Goal: Transaction & Acquisition: Purchase product/service

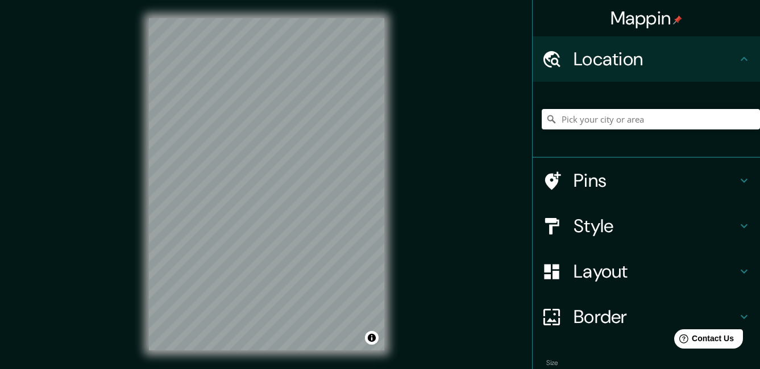
scroll to position [18, 0]
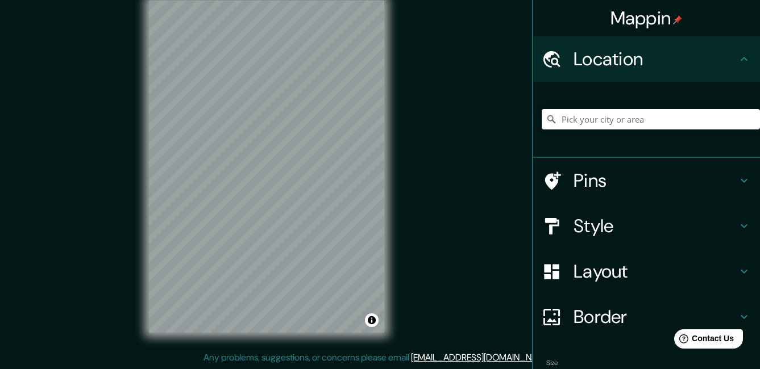
click at [737, 222] on icon at bounding box center [744, 226] width 14 height 14
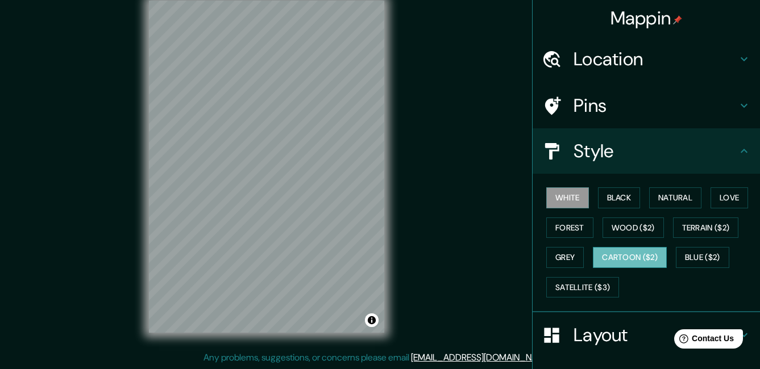
click at [638, 258] on button "Cartoon ($2)" at bounding box center [630, 257] width 74 height 21
click at [567, 202] on button "White" at bounding box center [567, 198] width 43 height 21
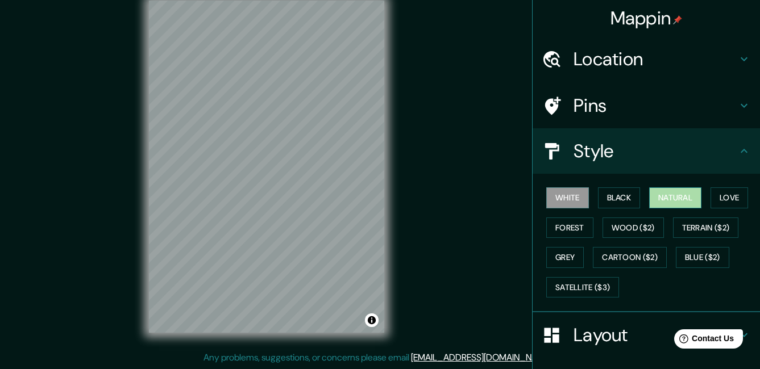
click at [668, 197] on button "Natural" at bounding box center [675, 198] width 52 height 21
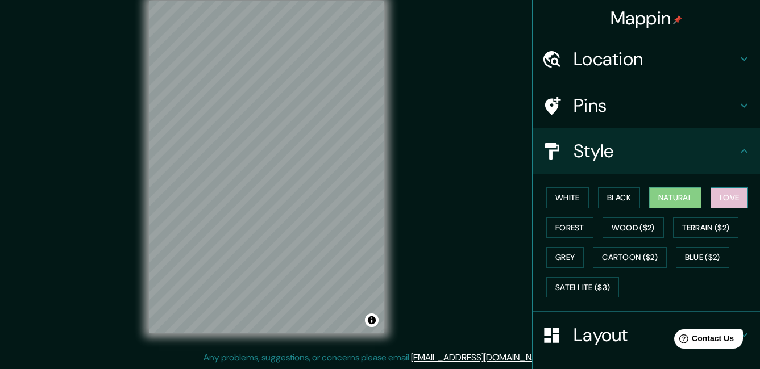
click at [734, 199] on button "Love" at bounding box center [729, 198] width 38 height 21
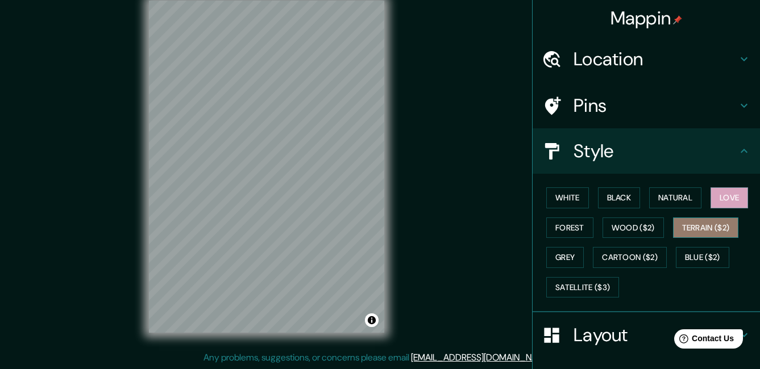
click at [718, 224] on button "Terrain ($2)" at bounding box center [706, 228] width 66 height 21
click at [393, 240] on div "© Mapbox © OpenStreetMap Improve this map" at bounding box center [267, 166] width 272 height 369
click at [384, 337] on div "© Mapbox © OpenStreetMap Improve this map" at bounding box center [267, 166] width 272 height 369
click at [302, 345] on div "© Mapbox © OpenStreetMap Improve this map" at bounding box center [267, 166] width 272 height 369
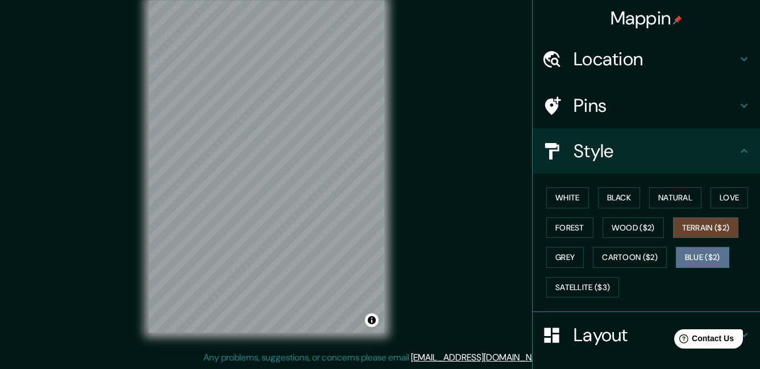
click at [704, 260] on button "Blue ($2)" at bounding box center [702, 257] width 53 height 21
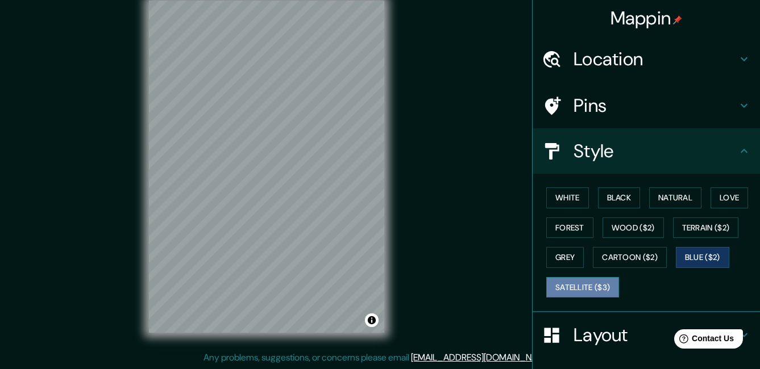
click at [553, 288] on button "Satellite ($3)" at bounding box center [582, 287] width 73 height 21
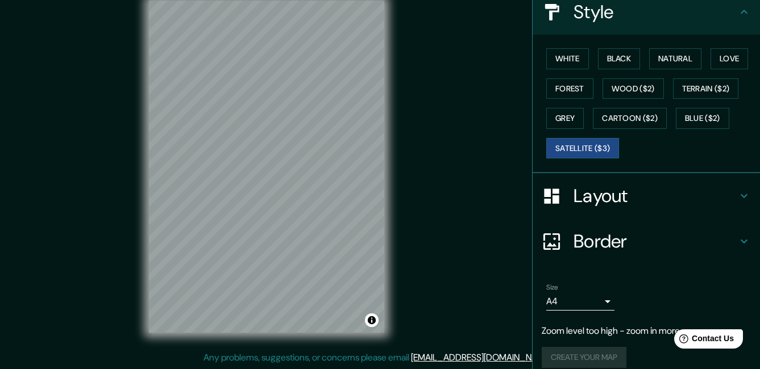
scroll to position [152, 0]
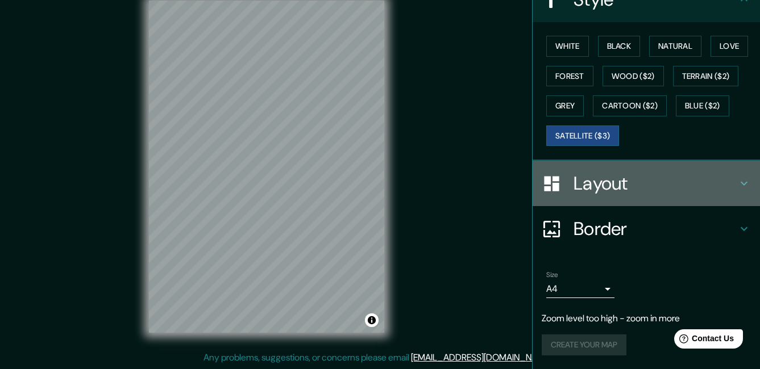
click at [596, 188] on h4 "Layout" at bounding box center [655, 183] width 164 height 23
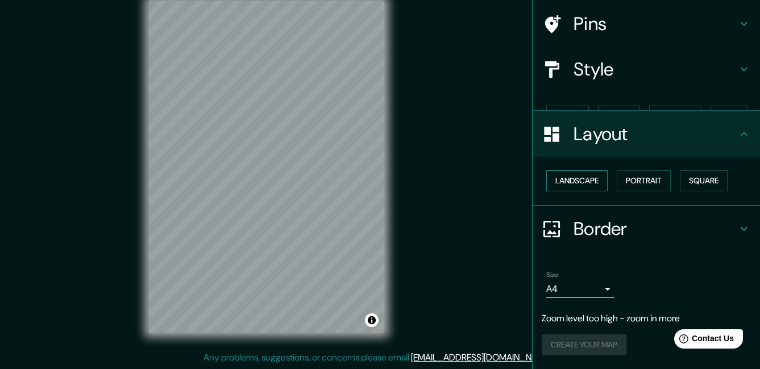
scroll to position [62, 0]
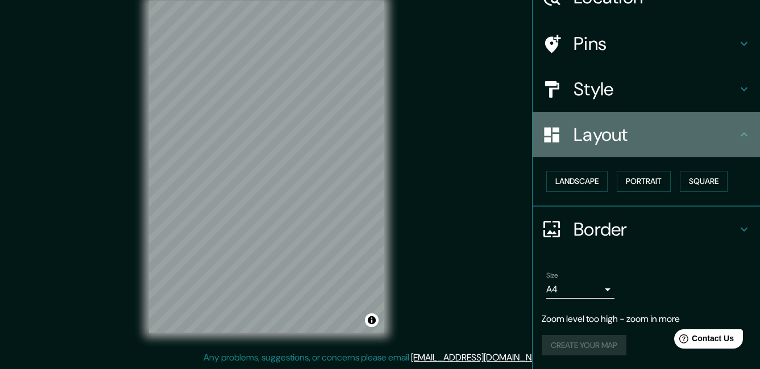
click at [737, 134] on icon at bounding box center [744, 135] width 14 height 14
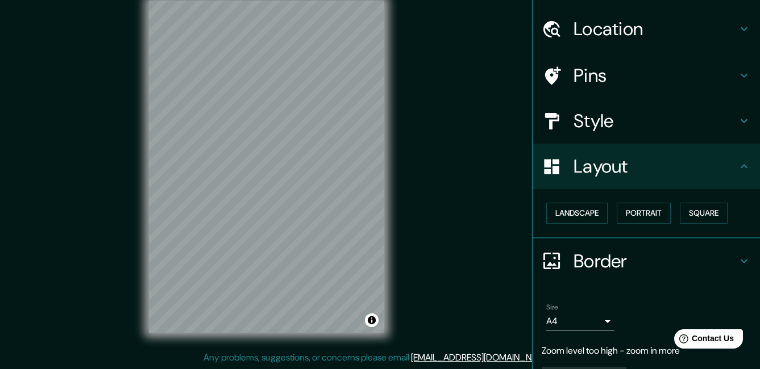
scroll to position [0, 0]
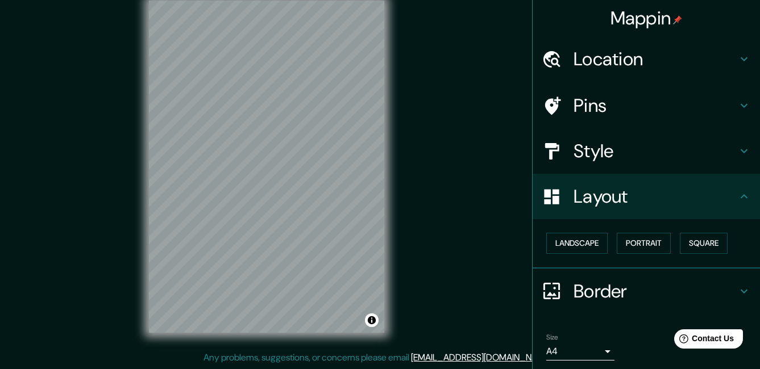
click at [738, 107] on icon at bounding box center [744, 106] width 14 height 14
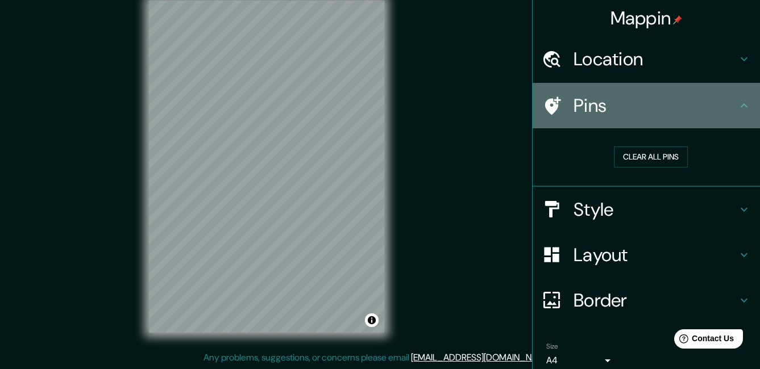
click at [737, 105] on icon at bounding box center [744, 106] width 14 height 14
click at [737, 108] on icon at bounding box center [744, 106] width 14 height 14
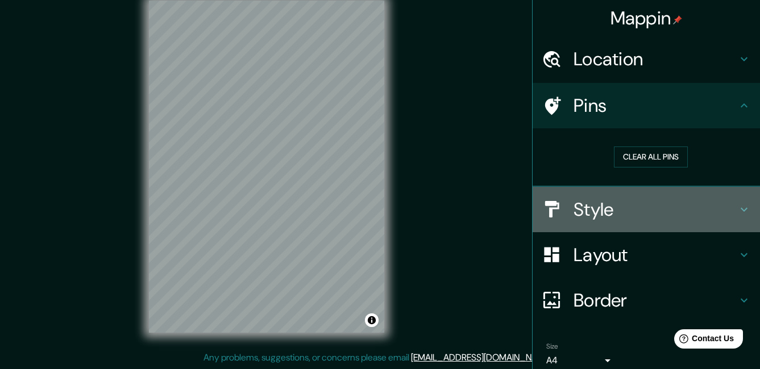
click at [737, 220] on div "Style" at bounding box center [645, 209] width 227 height 45
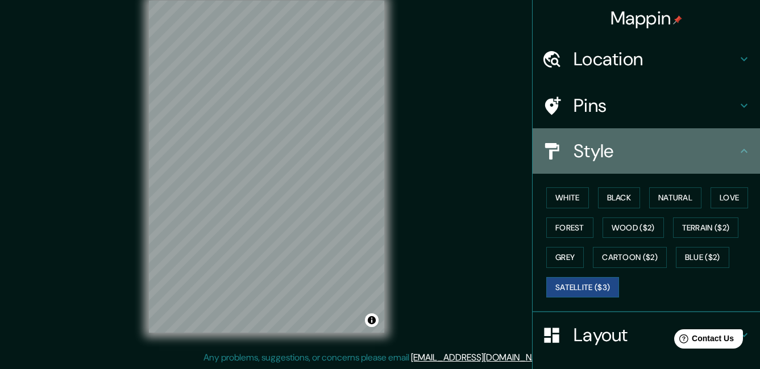
click at [740, 151] on icon at bounding box center [743, 151] width 7 height 4
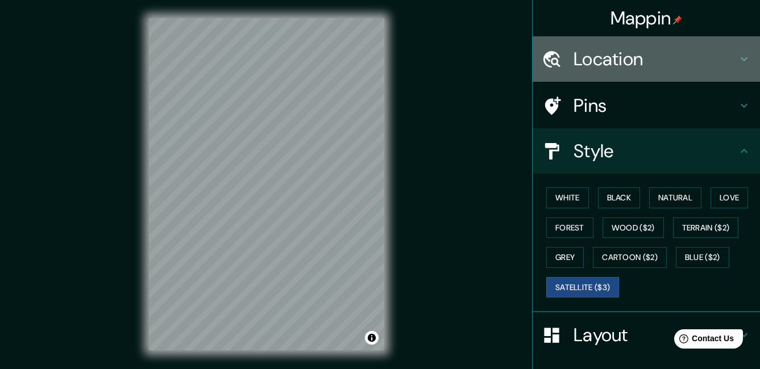
click at [740, 60] on icon at bounding box center [743, 59] width 7 height 4
